Goal: Navigation & Orientation: Find specific page/section

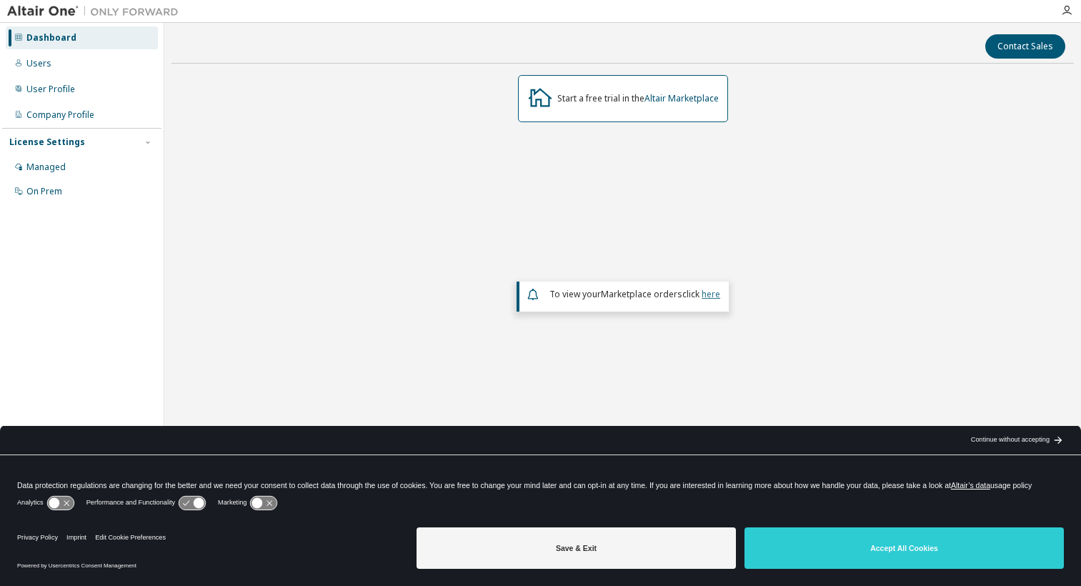
click at [709, 293] on link "here" at bounding box center [711, 294] width 19 height 12
